Goal: Use online tool/utility

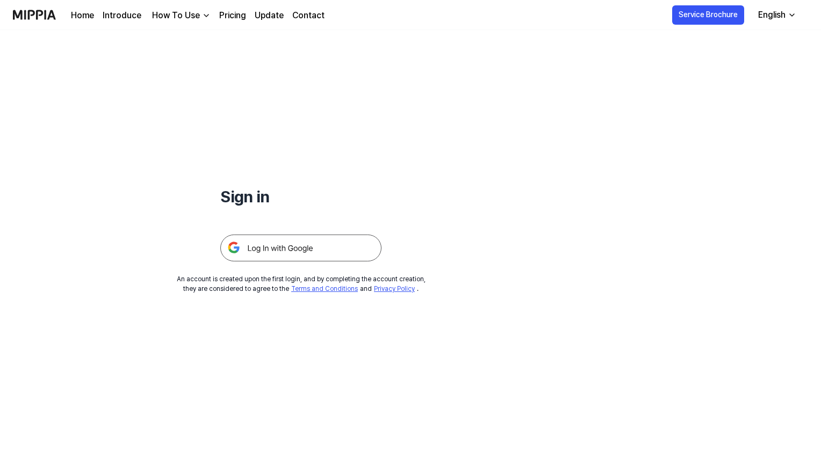
click at [367, 262] on img at bounding box center [300, 248] width 161 height 27
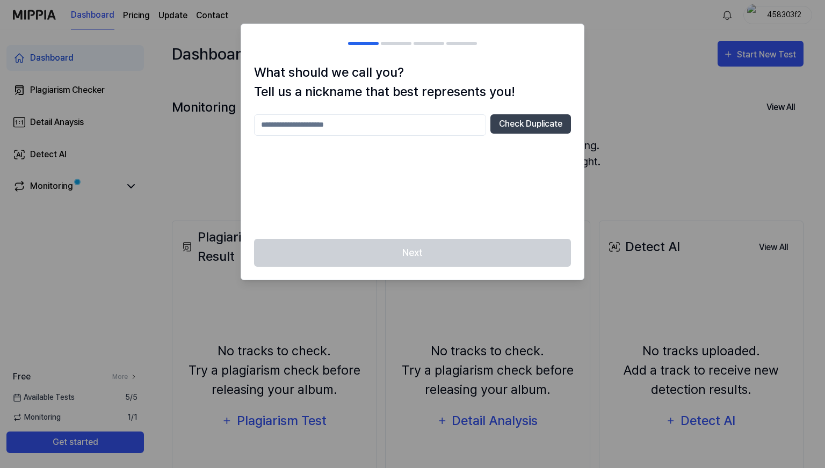
scroll to position [830, 0]
click at [403, 188] on div "Check Duplicate" at bounding box center [412, 170] width 317 height 112
click at [412, 136] on input "text" at bounding box center [370, 124] width 232 height 21
